Goal: Navigation & Orientation: Find specific page/section

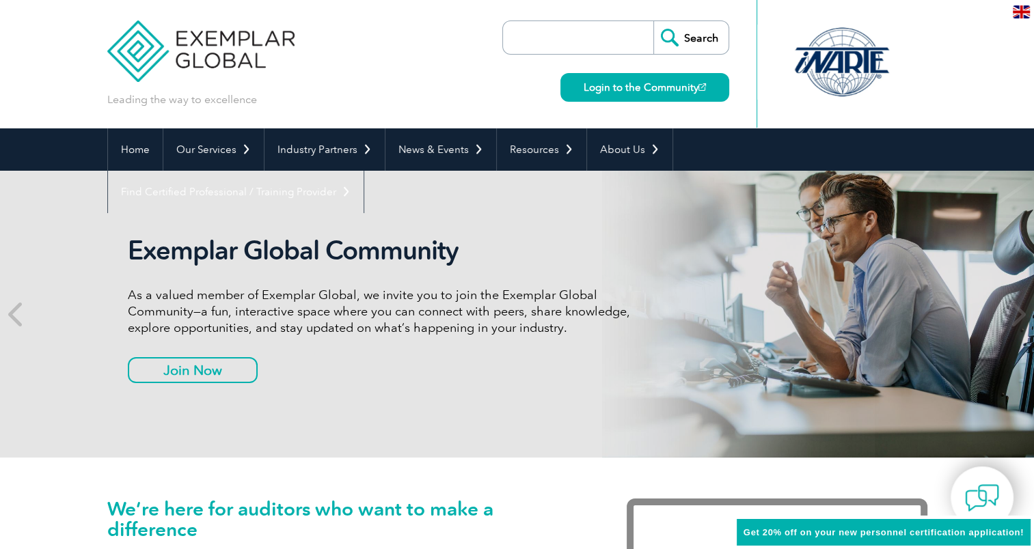
click at [1024, 12] on img at bounding box center [1021, 11] width 17 height 13
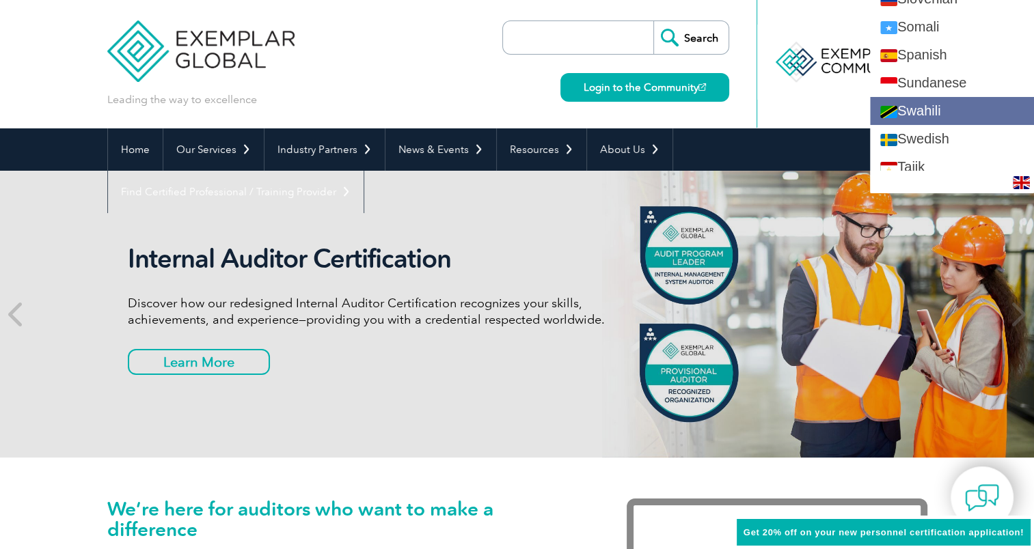
scroll to position [2323, 0]
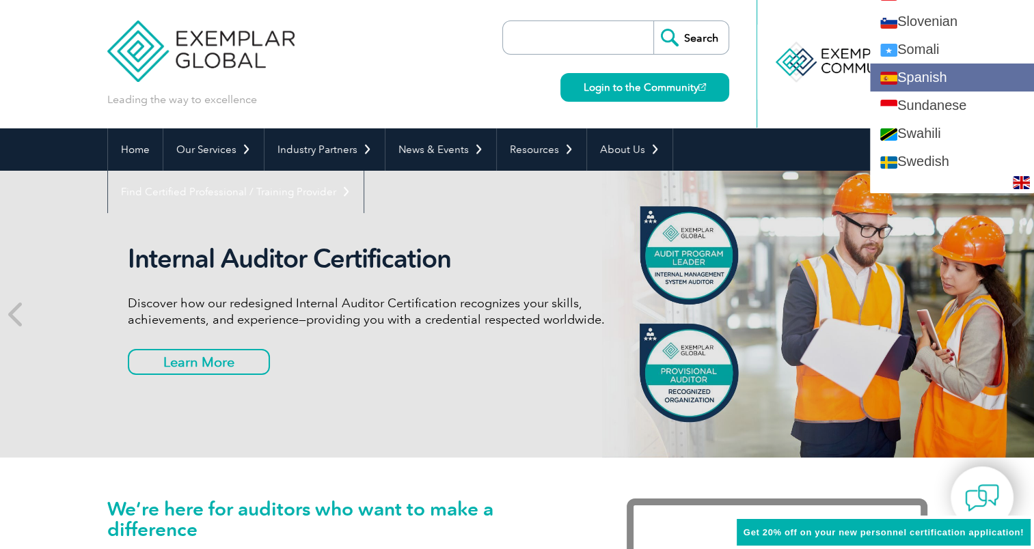
click at [935, 82] on link "Spanish" at bounding box center [952, 78] width 164 height 28
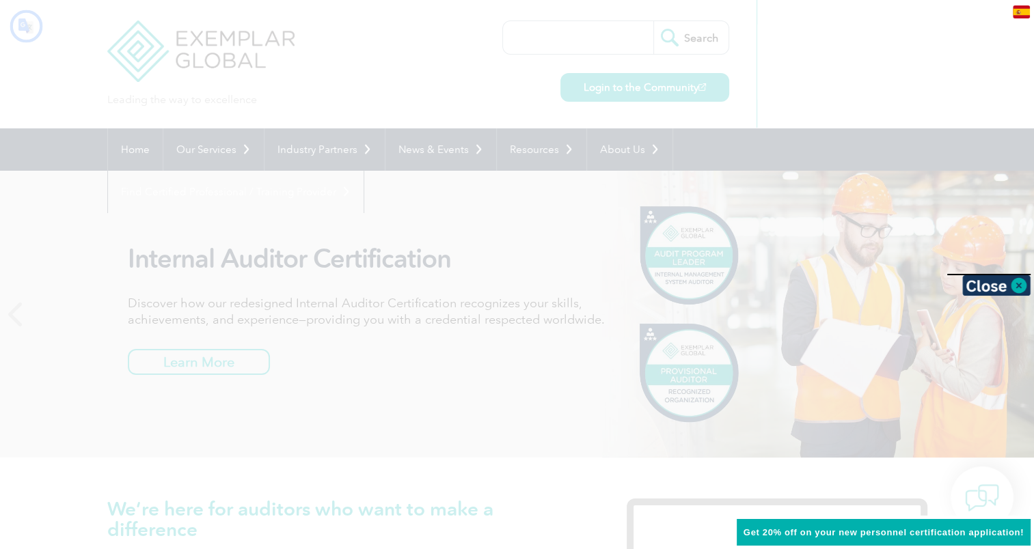
scroll to position [0, 0]
type input "Buscar"
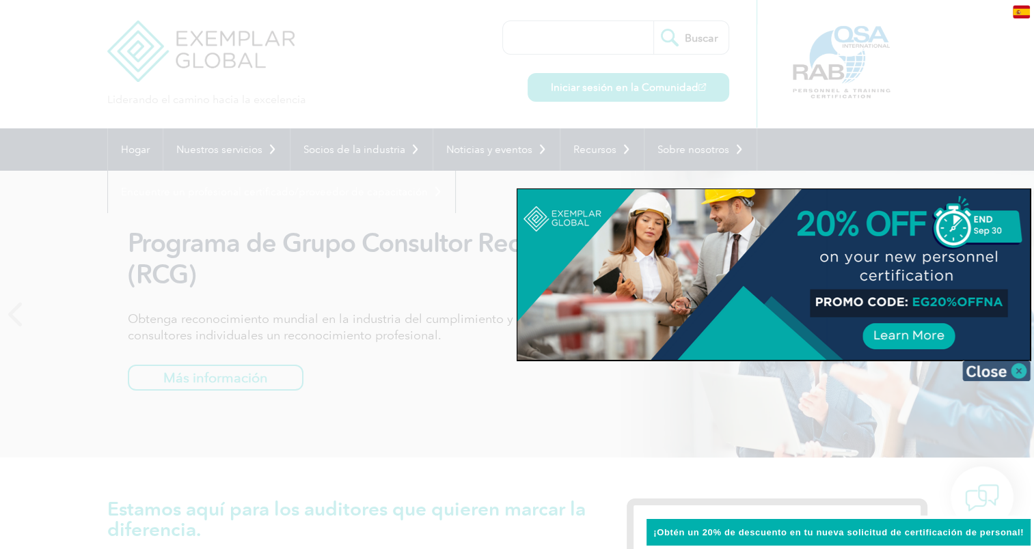
click at [1021, 369] on img at bounding box center [996, 371] width 68 height 20
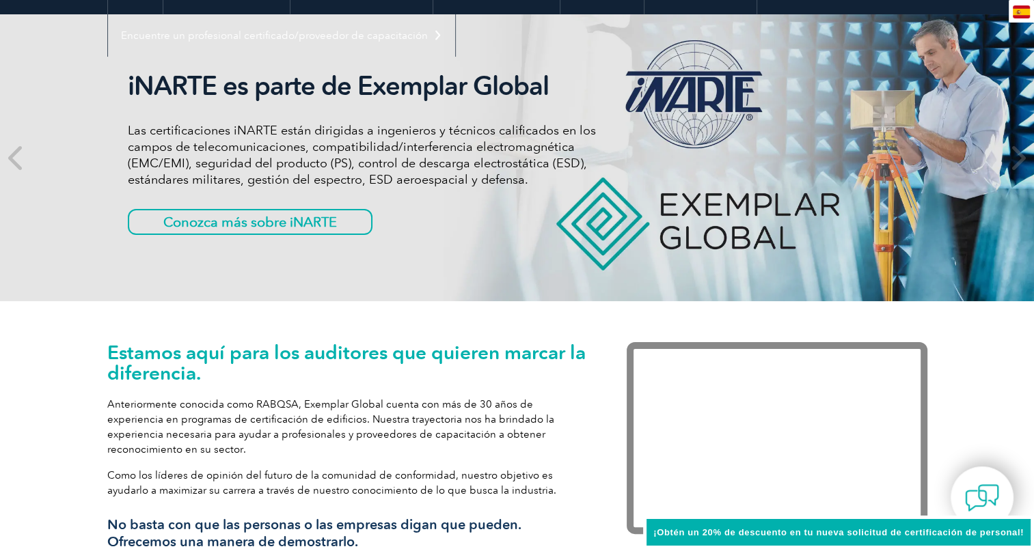
scroll to position [18, 0]
